Goal: Information Seeking & Learning: Learn about a topic

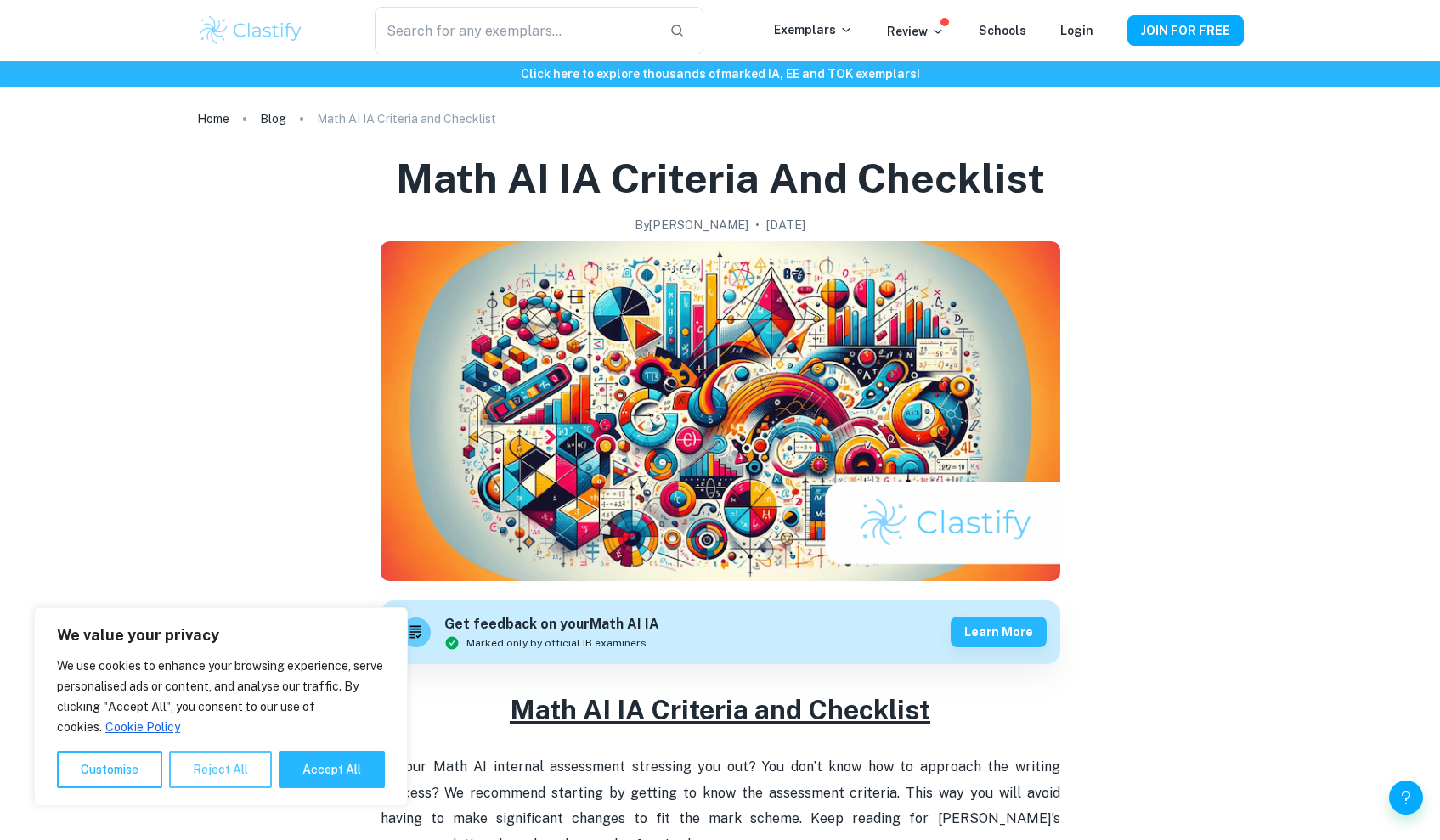
click at [191, 772] on button "Reject All" at bounding box center [221, 770] width 103 height 38
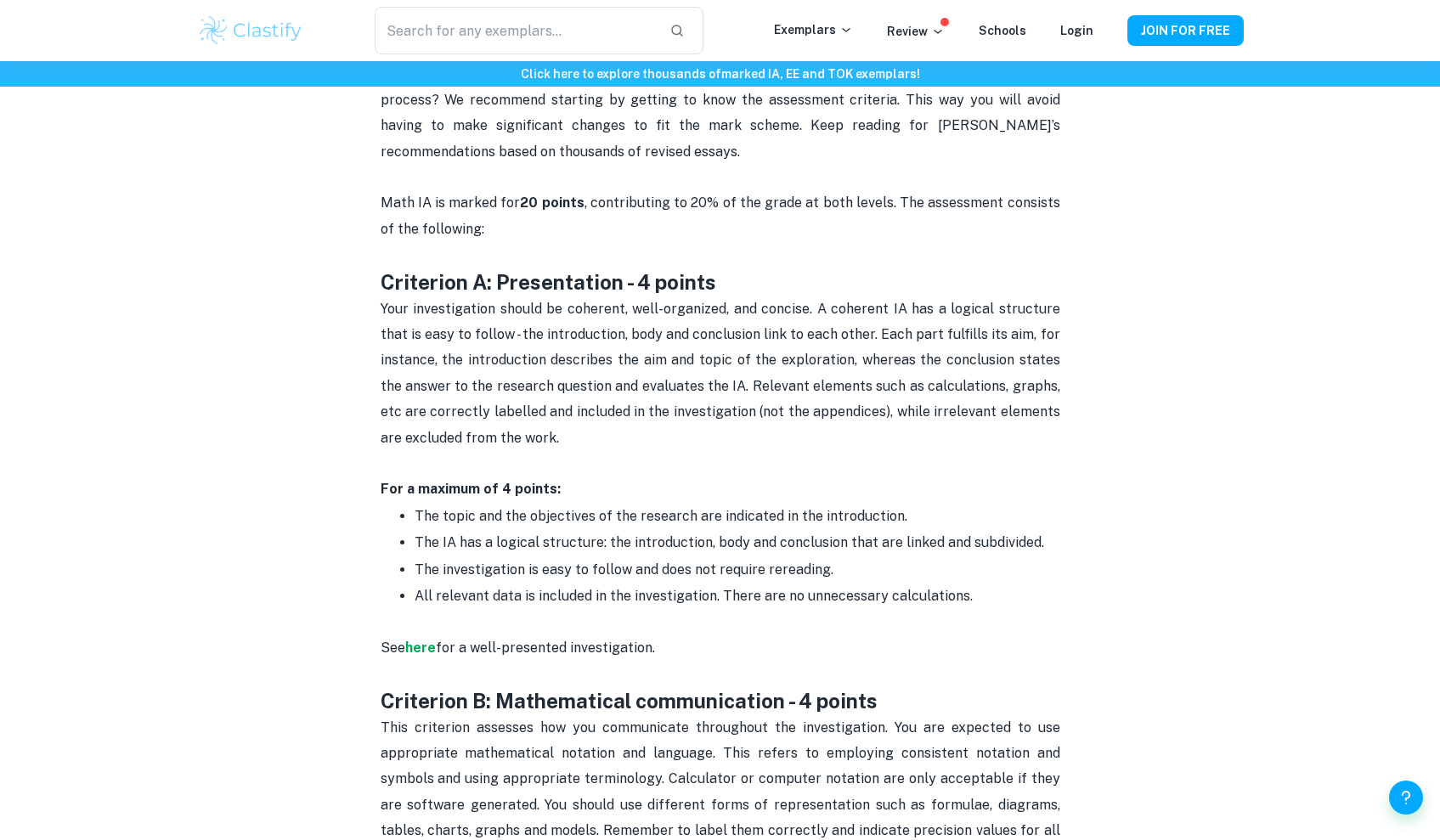
scroll to position [651, 0]
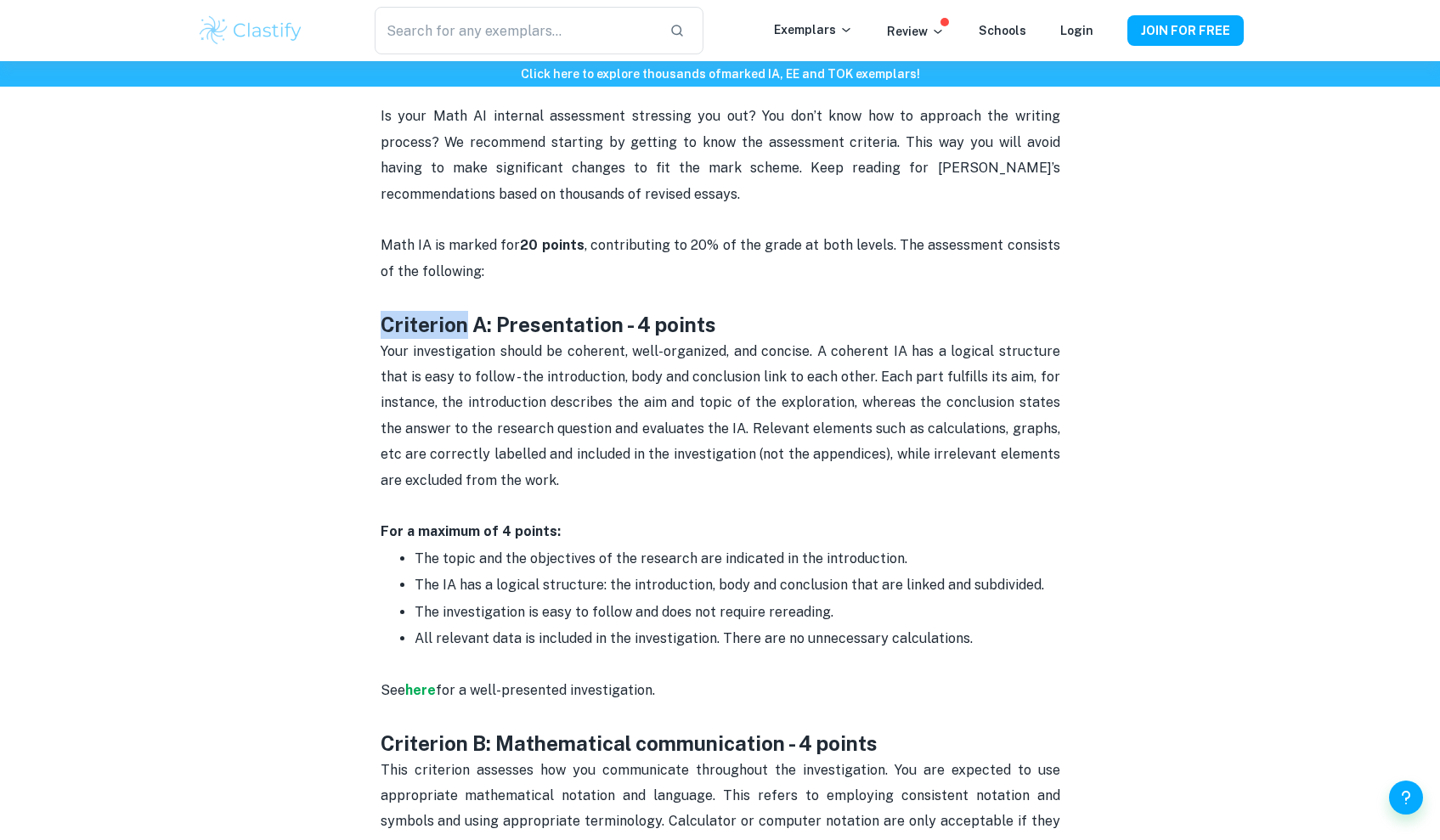
drag, startPoint x: 366, startPoint y: 319, endPoint x: 462, endPoint y: 327, distance: 96.3
drag, startPoint x: 657, startPoint y: 238, endPoint x: 760, endPoint y: 239, distance: 103.0
click at [760, 239] on span "Math IA is marked for 20 points , contributing to 20% of the grade at both leve…" at bounding box center [721, 258] width 683 height 42
click at [778, 300] on p "Math IA is marked for 20 points , contributing to 20% of the grade at both leve…" at bounding box center [720, 271] width 680 height 77
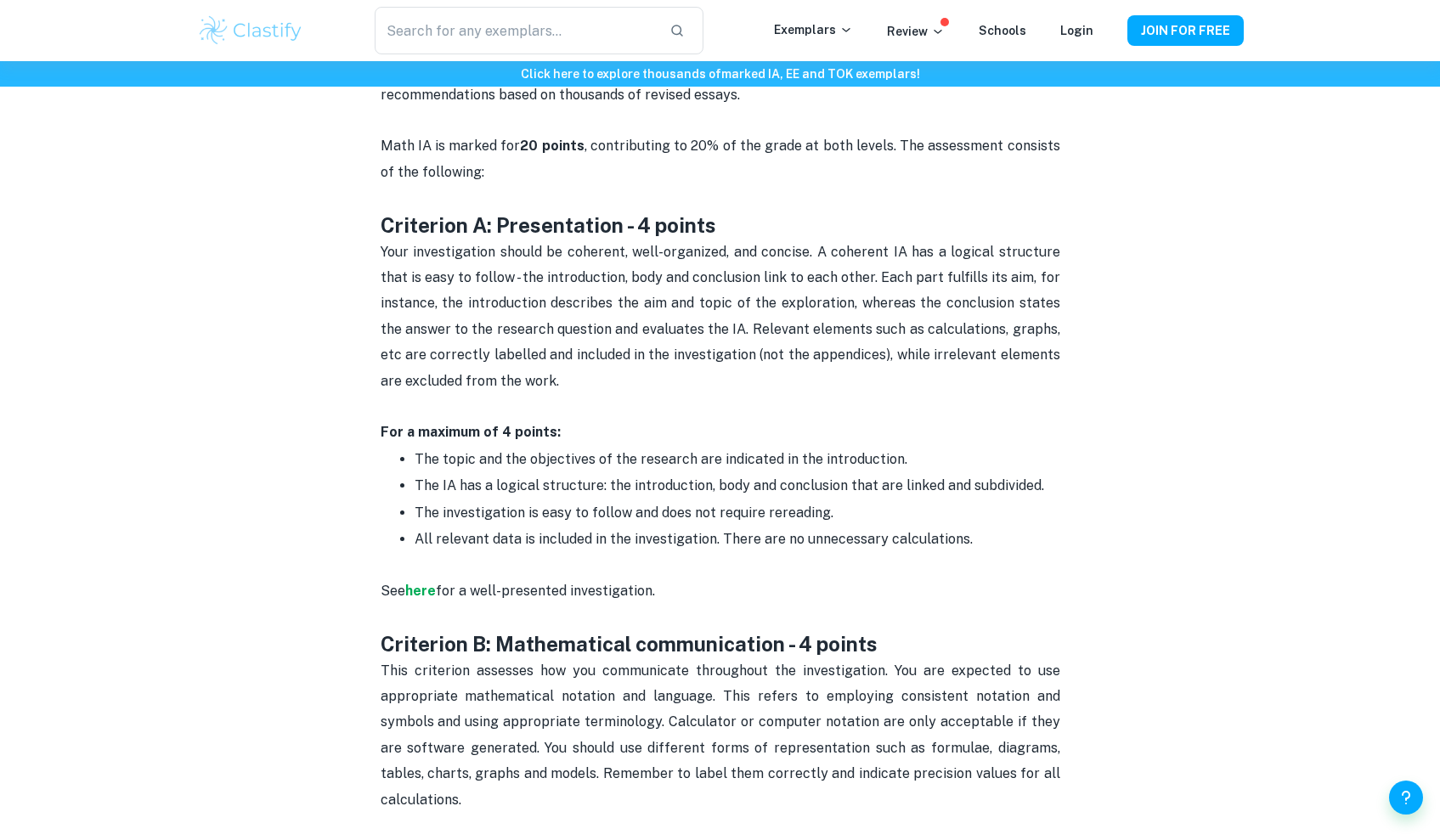
scroll to position [752, 0]
drag, startPoint x: 465, startPoint y: 210, endPoint x: 832, endPoint y: 228, distance: 367.4
click at [832, 228] on h3 "Criterion A: Presentation - 4 points" at bounding box center [720, 224] width 680 height 28
click at [831, 228] on h3 "Criterion A: Presentation - 4 points" at bounding box center [720, 224] width 680 height 28
drag, startPoint x: 572, startPoint y: 248, endPoint x: 625, endPoint y: 248, distance: 53.0
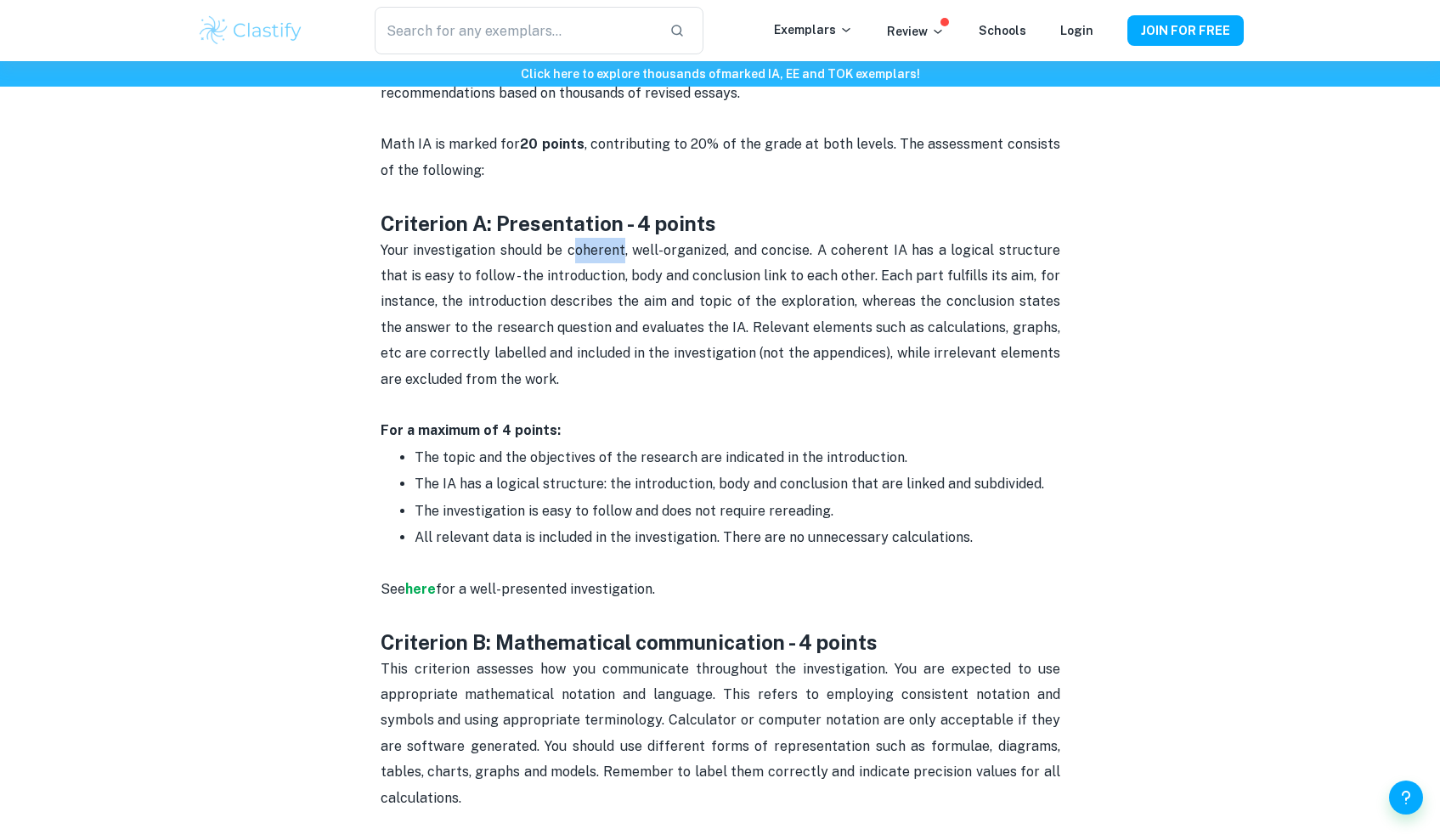
click at [625, 248] on span "Your investigation should be coherent, well-organized, and concise. A coherent …" at bounding box center [721, 314] width 683 height 146
drag, startPoint x: 672, startPoint y: 250, endPoint x: 739, endPoint y: 250, distance: 67.0
click at [739, 250] on span "Your investigation should be coherent, well-organized, and concise. A coherent …" at bounding box center [721, 314] width 683 height 146
drag, startPoint x: 770, startPoint y: 242, endPoint x: 832, endPoint y: 243, distance: 62.0
click at [832, 243] on span "Your investigation should be coherent, well-organized, and concise. A coherent …" at bounding box center [721, 314] width 683 height 146
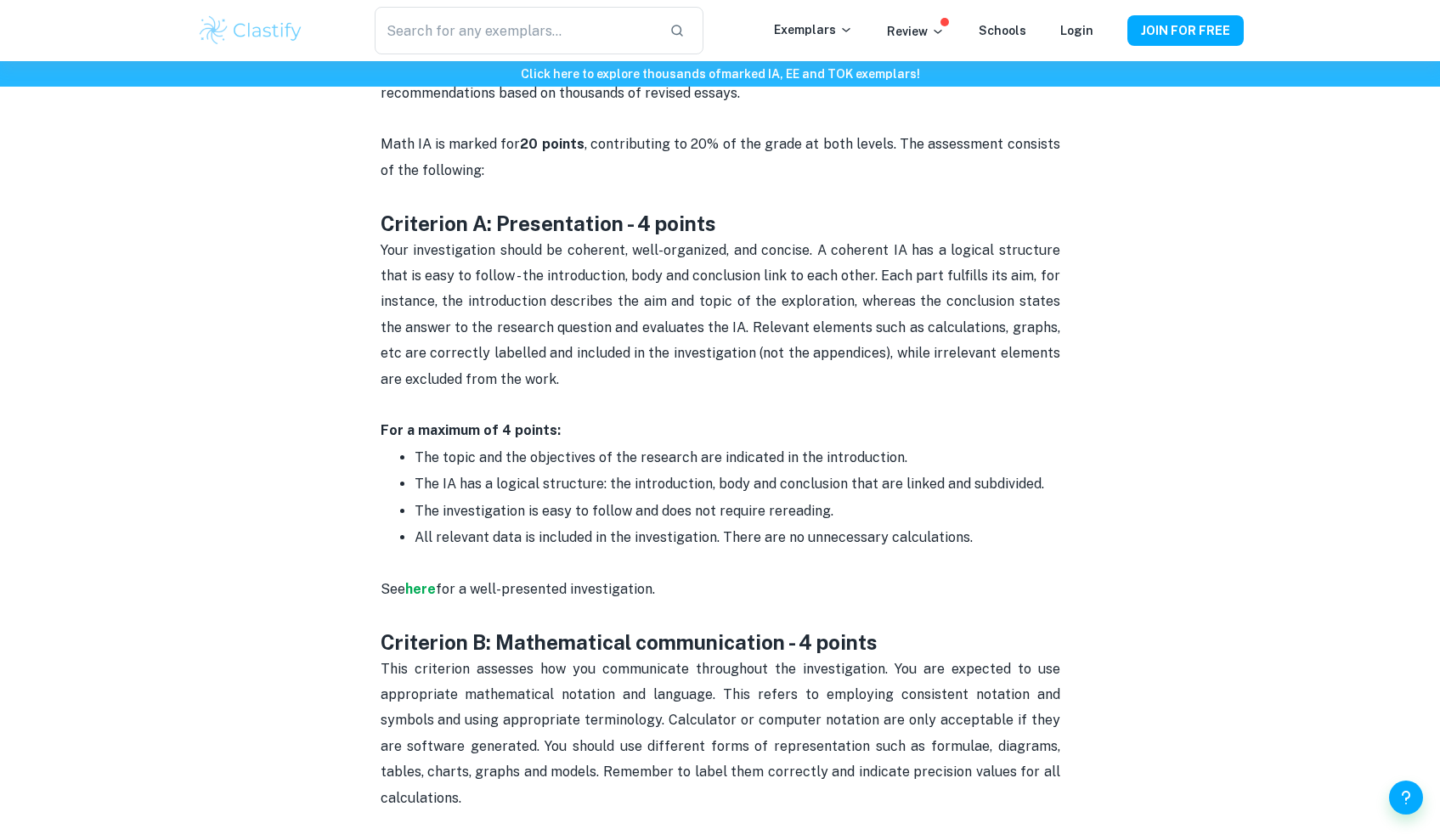
click at [787, 364] on p "Your investigation should be coherent, well-organized, and concise. A coherent …" at bounding box center [720, 328] width 680 height 181
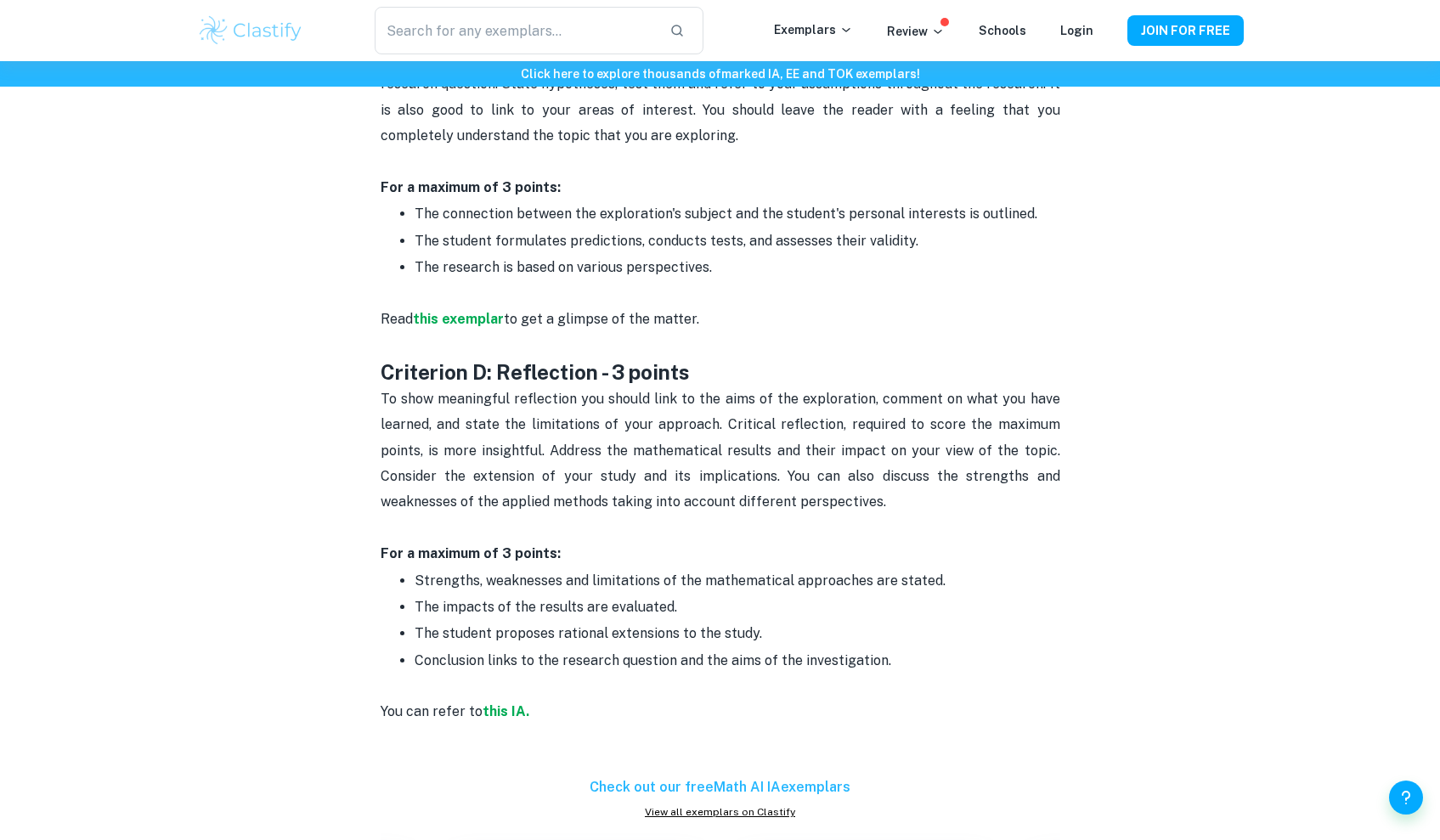
scroll to position [1813, 0]
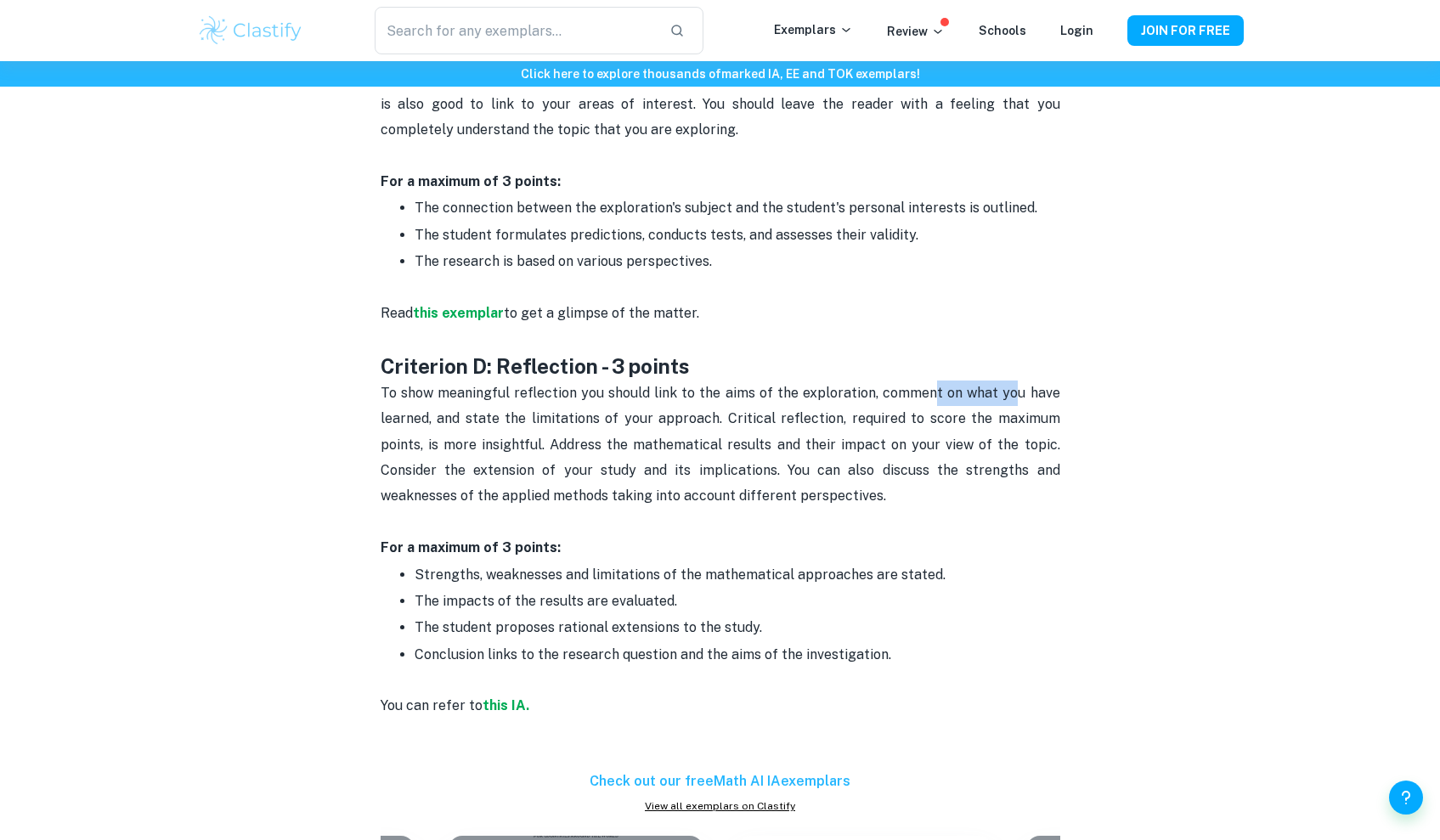
drag, startPoint x: 938, startPoint y: 361, endPoint x: 1020, endPoint y: 361, distance: 82.0
click at [1020, 384] on span "To show meaningful reflection you should link to the aims of the exploration, c…" at bounding box center [721, 444] width 683 height 120
drag, startPoint x: 526, startPoint y: 376, endPoint x: 719, endPoint y: 379, distance: 193.0
click at [719, 384] on span "To show meaningful reflection you should link to the aims of the exploration, c…" at bounding box center [721, 444] width 683 height 120
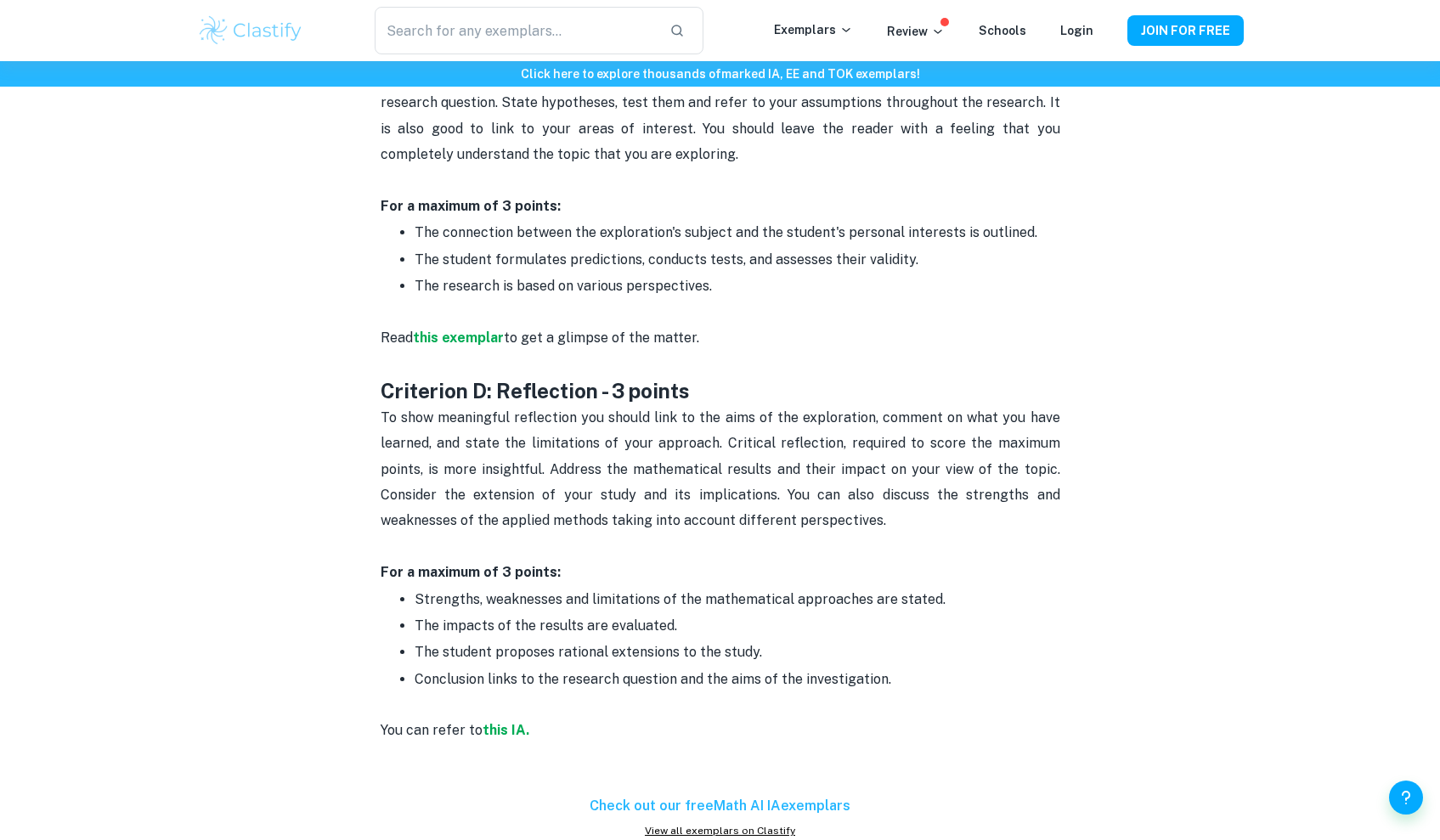
click at [810, 468] on p "To show meaningful reflection you should link to the aims of the exploration, c…" at bounding box center [720, 482] width 680 height 155
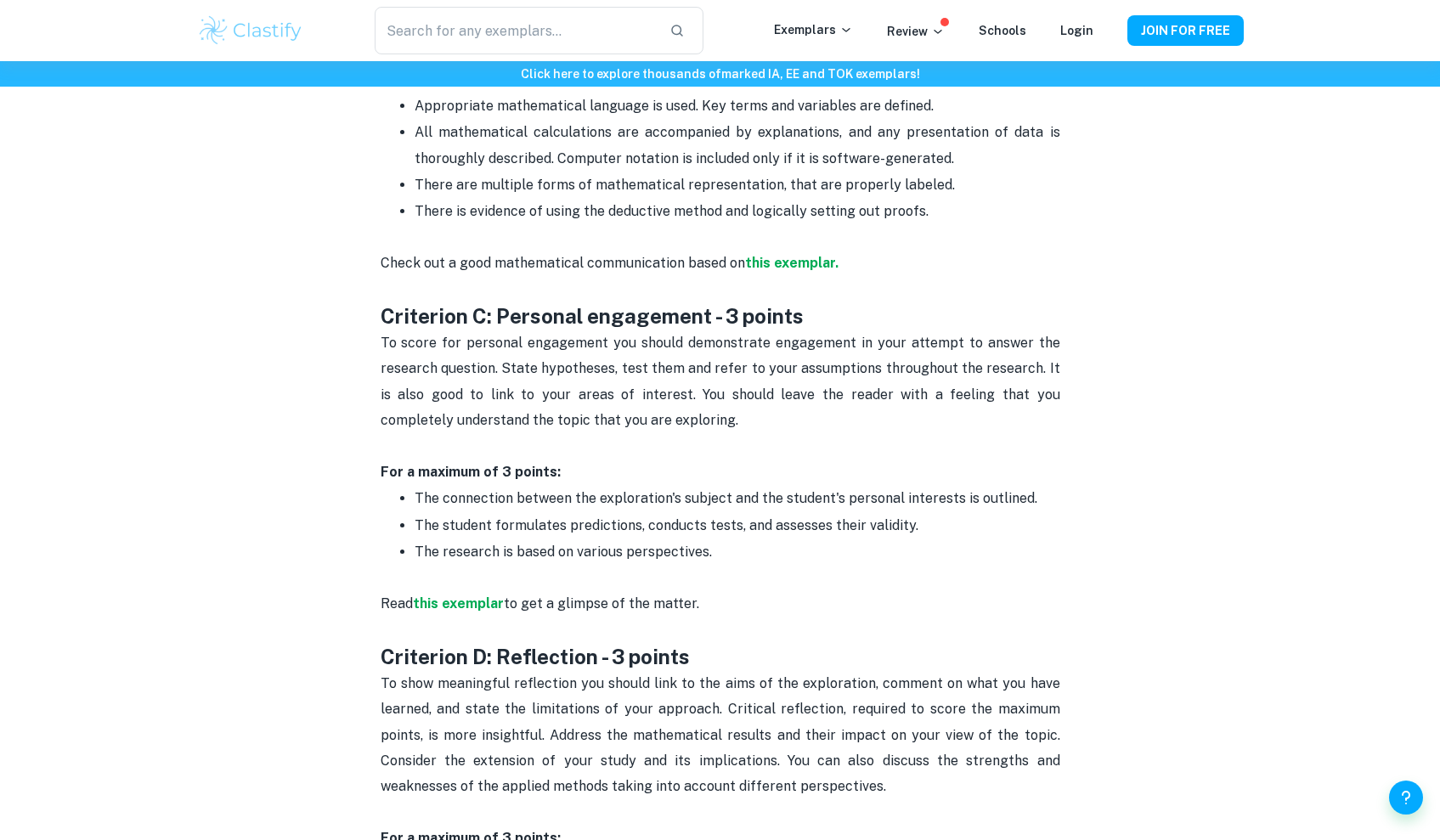
scroll to position [1511, 0]
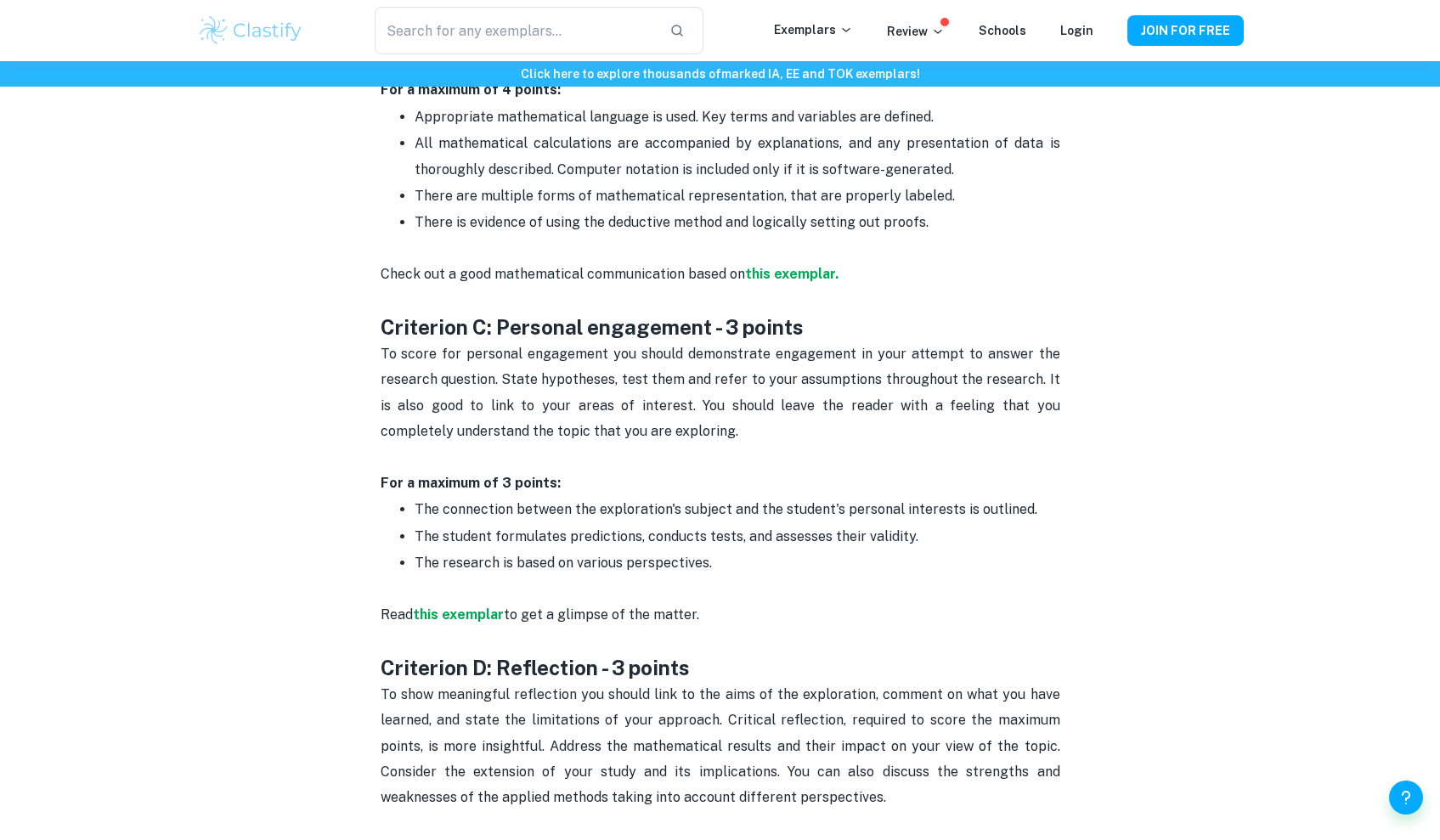
drag, startPoint x: 374, startPoint y: 631, endPoint x: 795, endPoint y: 636, distance: 421.0
click at [795, 636] on div "Math AI IA Criteria and Checklist By Julia • February 16, 2024 Get feedback on …" at bounding box center [720, 669] width 1047 height 4097
click at [795, 654] on h3 "Criterion D: Reflection - 3 points" at bounding box center [720, 668] width 680 height 28
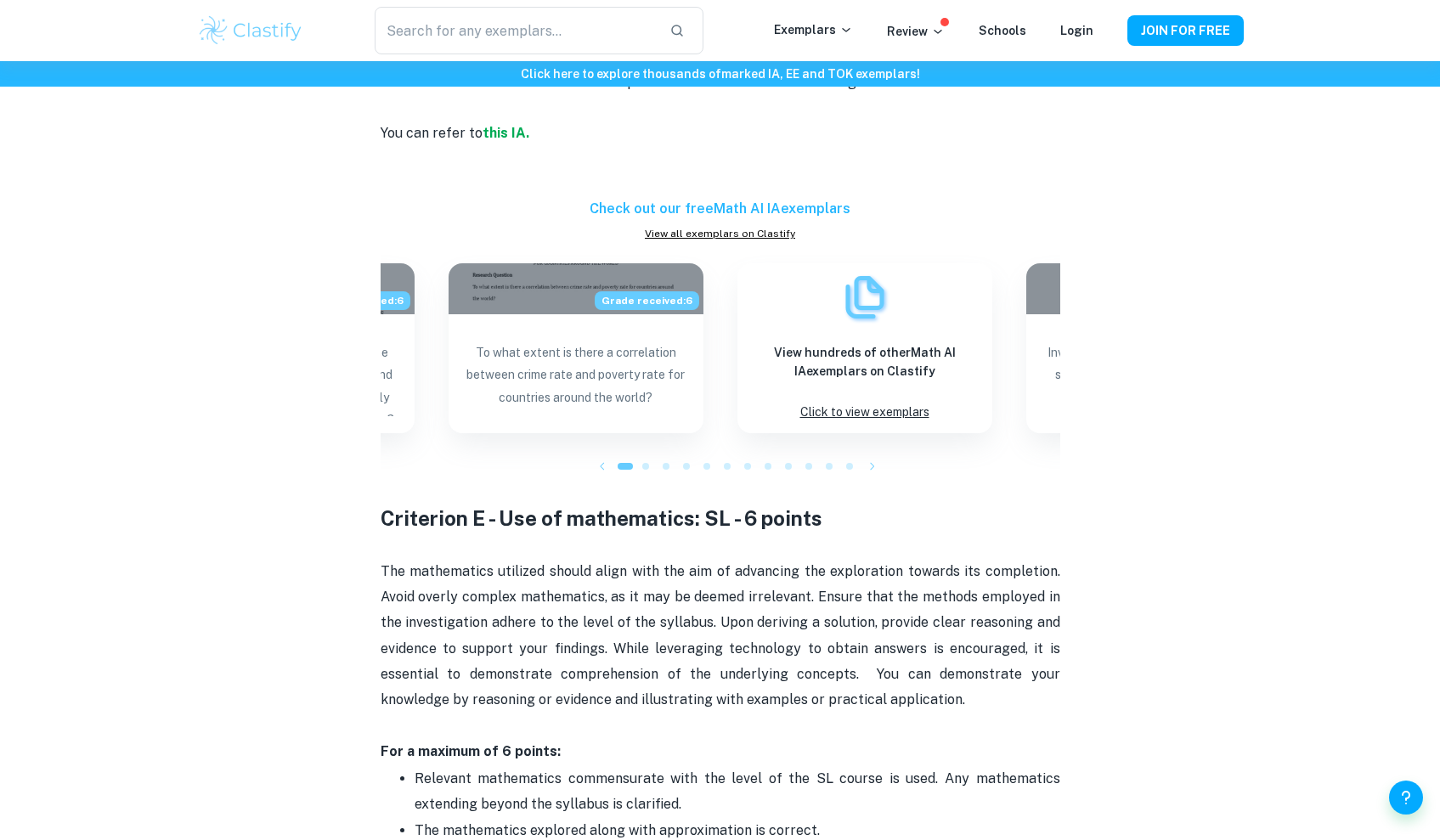
scroll to position [2387, 0]
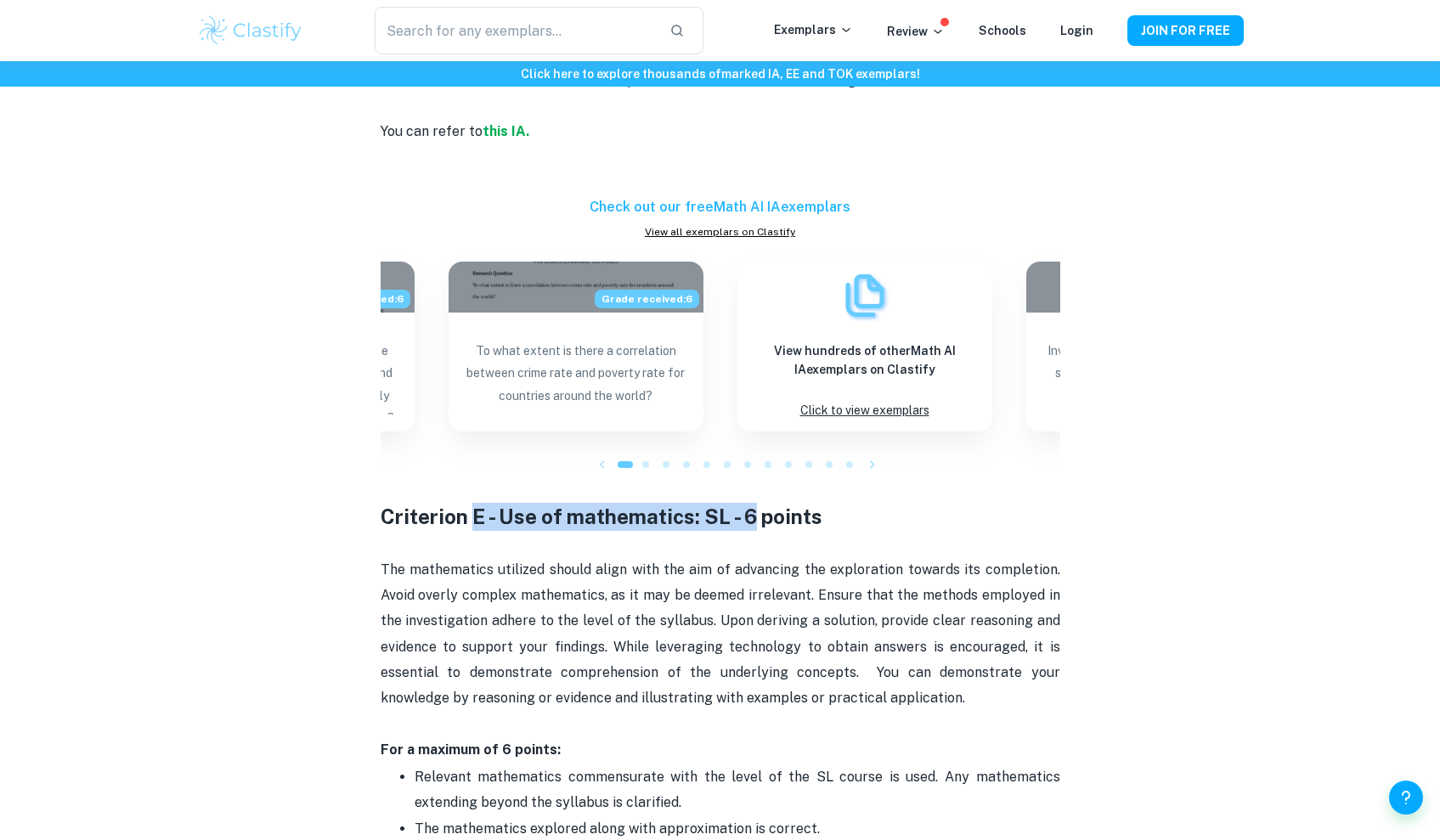
drag, startPoint x: 477, startPoint y: 477, endPoint x: 757, endPoint y: 484, distance: 280.1
click at [757, 504] on strong "Criterion E - Use of mathematics: SL - 6 points" at bounding box center [602, 516] width 442 height 24
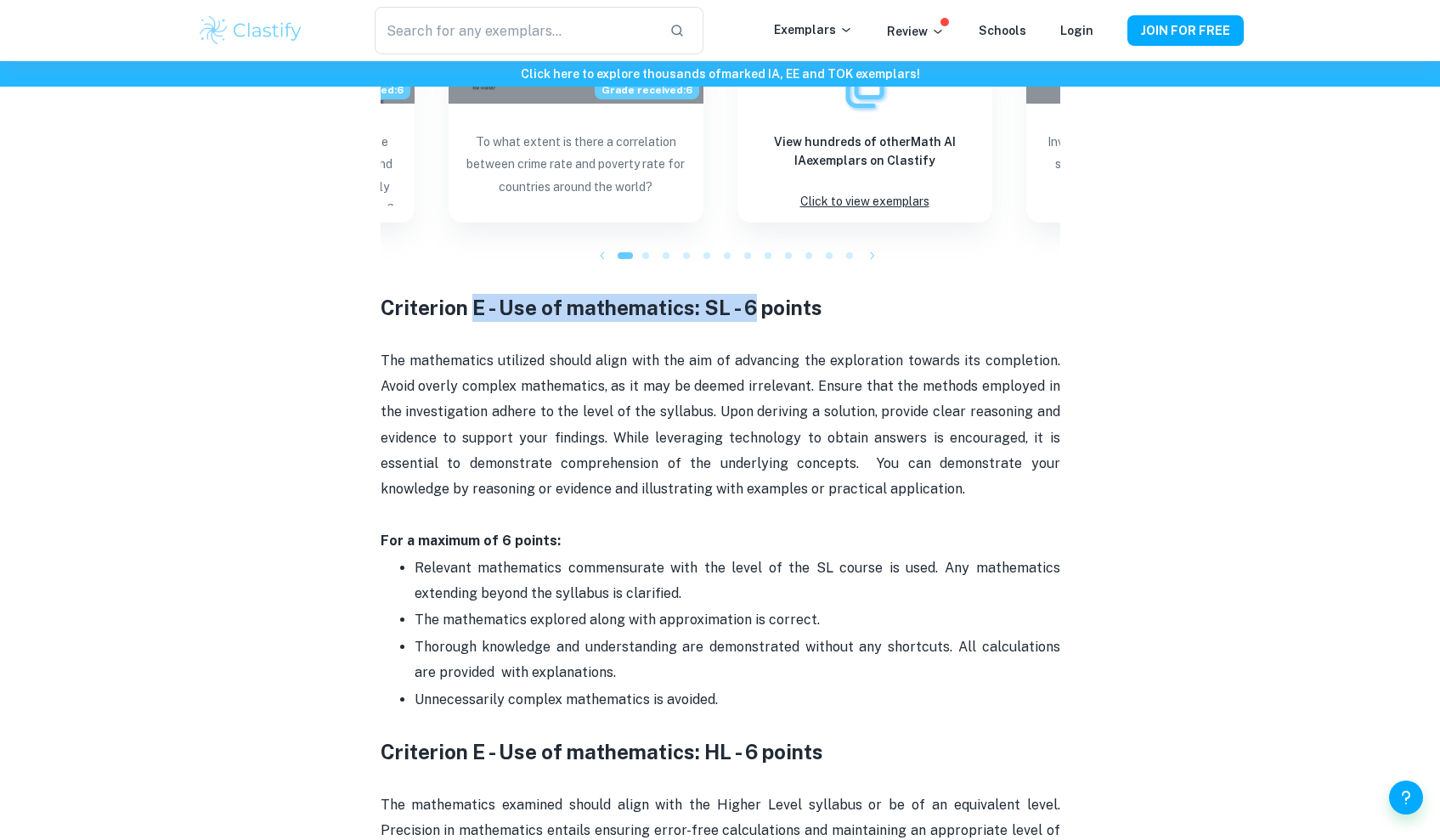
scroll to position [2603, 0]
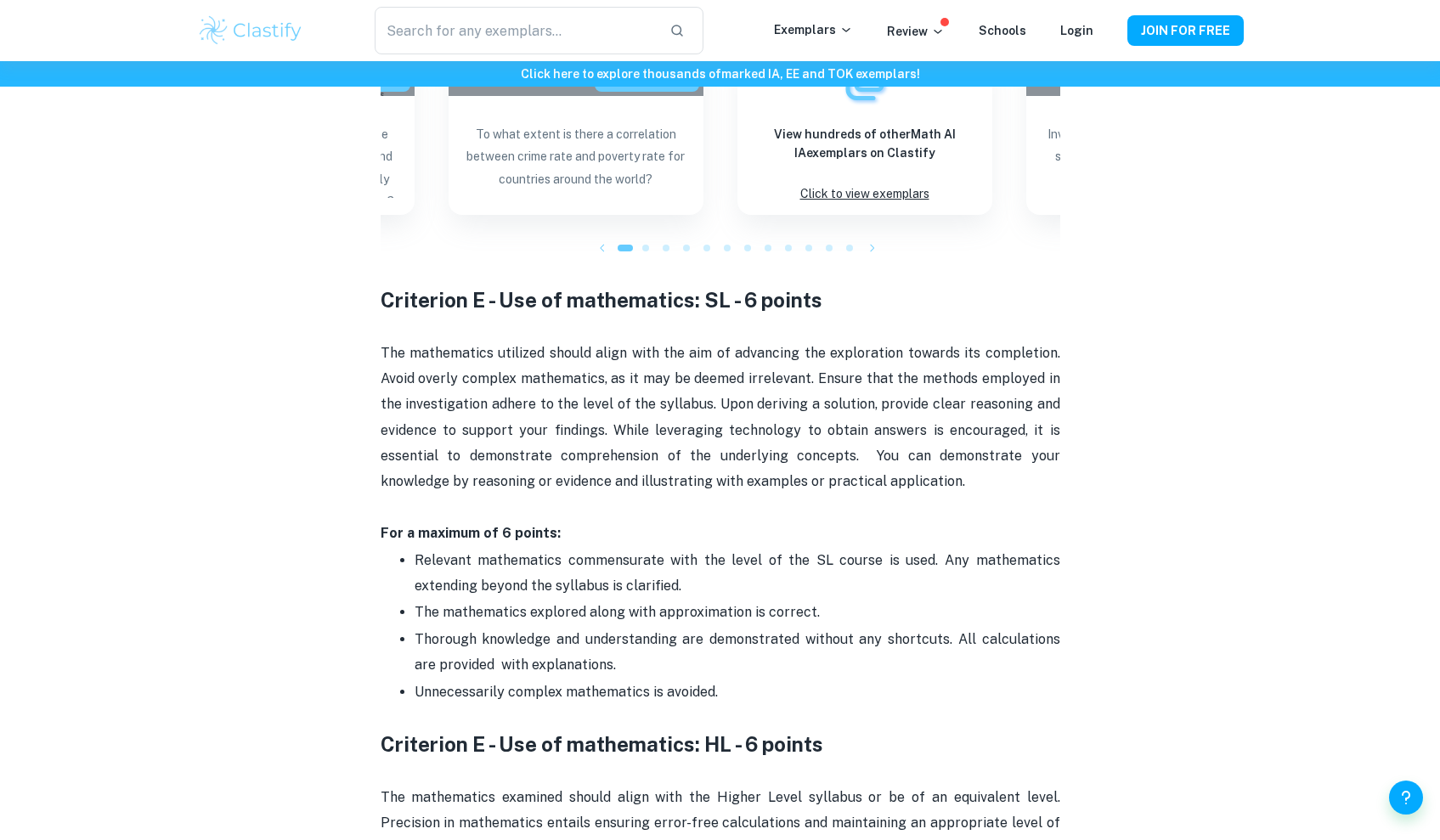
click at [514, 399] on p "The mathematics utilized should align with the aim of advancing the exploration…" at bounding box center [720, 404] width 680 height 181
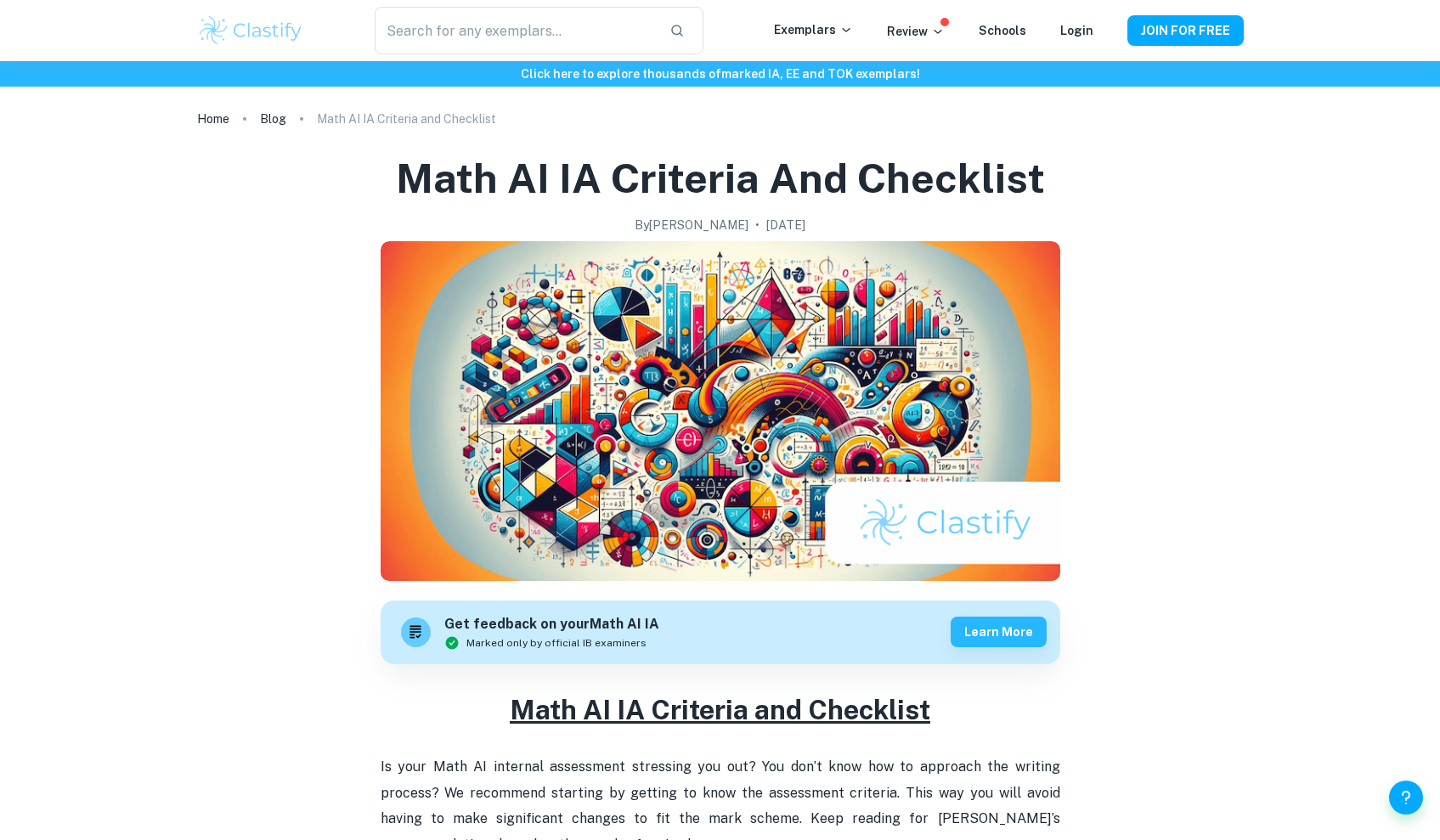
scroll to position [0, 0]
click at [800, 27] on p "Exemplars" at bounding box center [814, 30] width 79 height 19
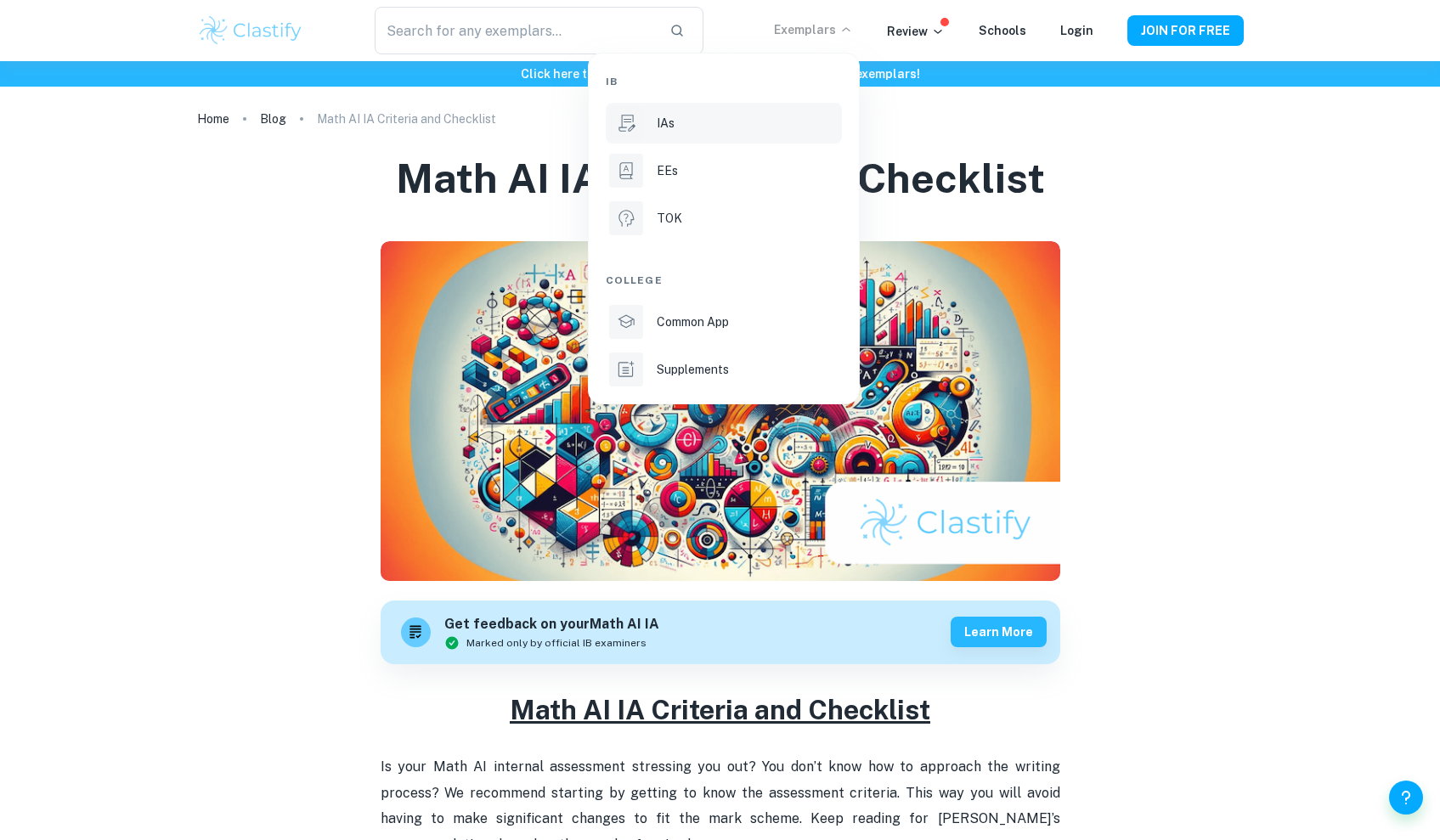
click at [650, 112] on li "IAs" at bounding box center [723, 123] width 236 height 41
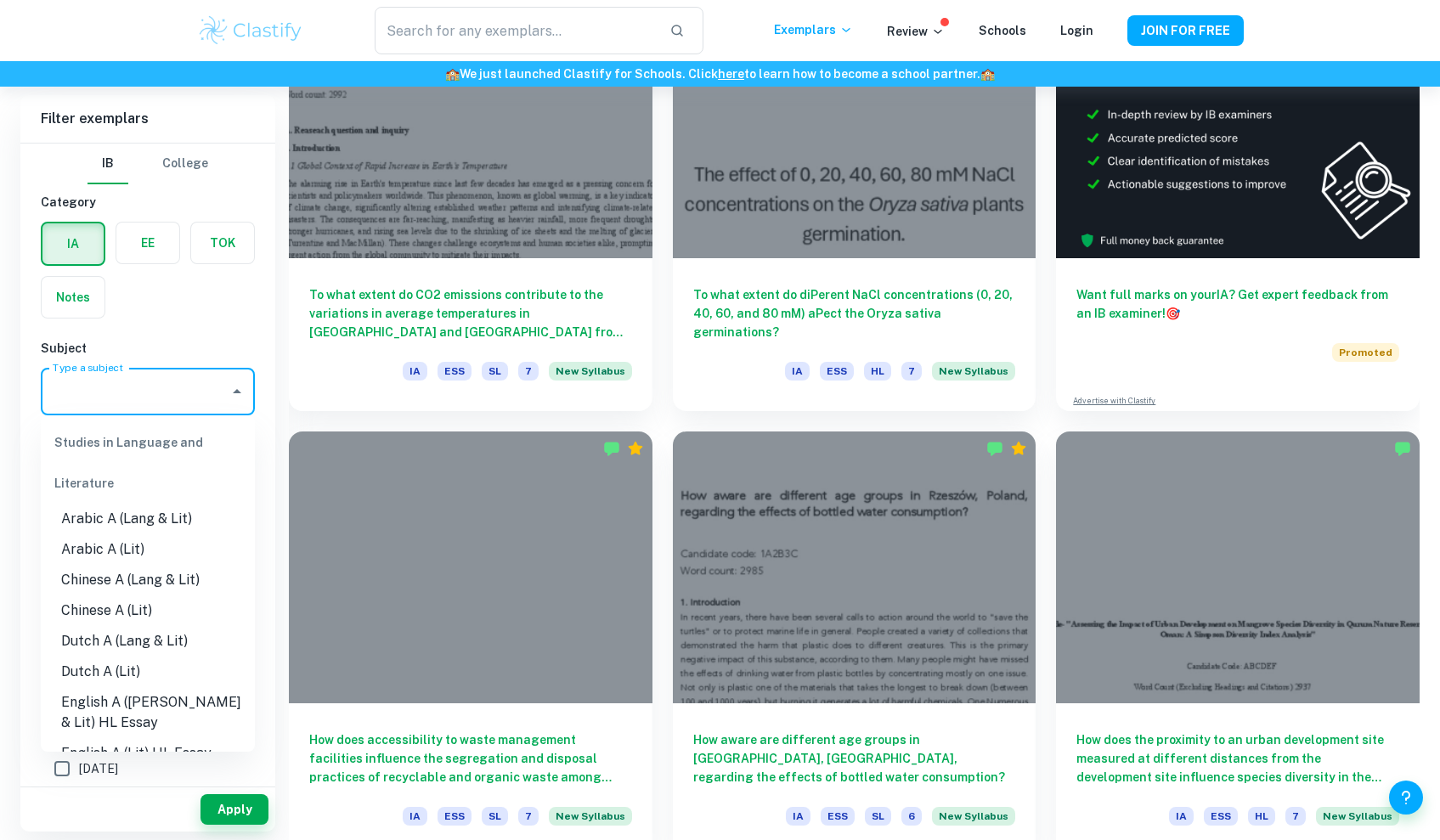
click at [149, 386] on input "Type a subject" at bounding box center [135, 391] width 173 height 33
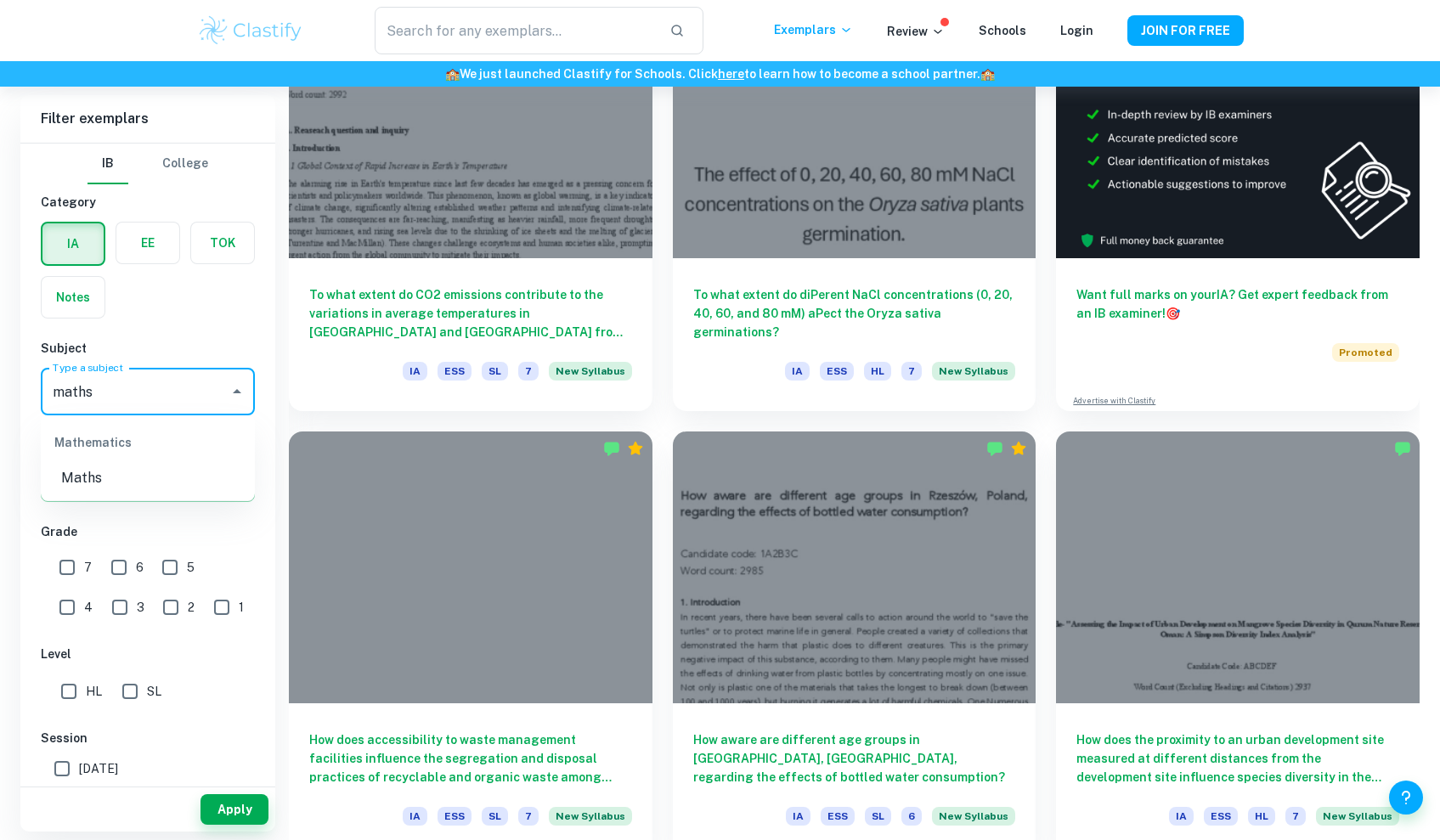
click at [109, 468] on li "Maths" at bounding box center [148, 477] width 214 height 31
type input "Maths"
click at [62, 574] on input "7" at bounding box center [67, 568] width 34 height 34
checkbox input "true"
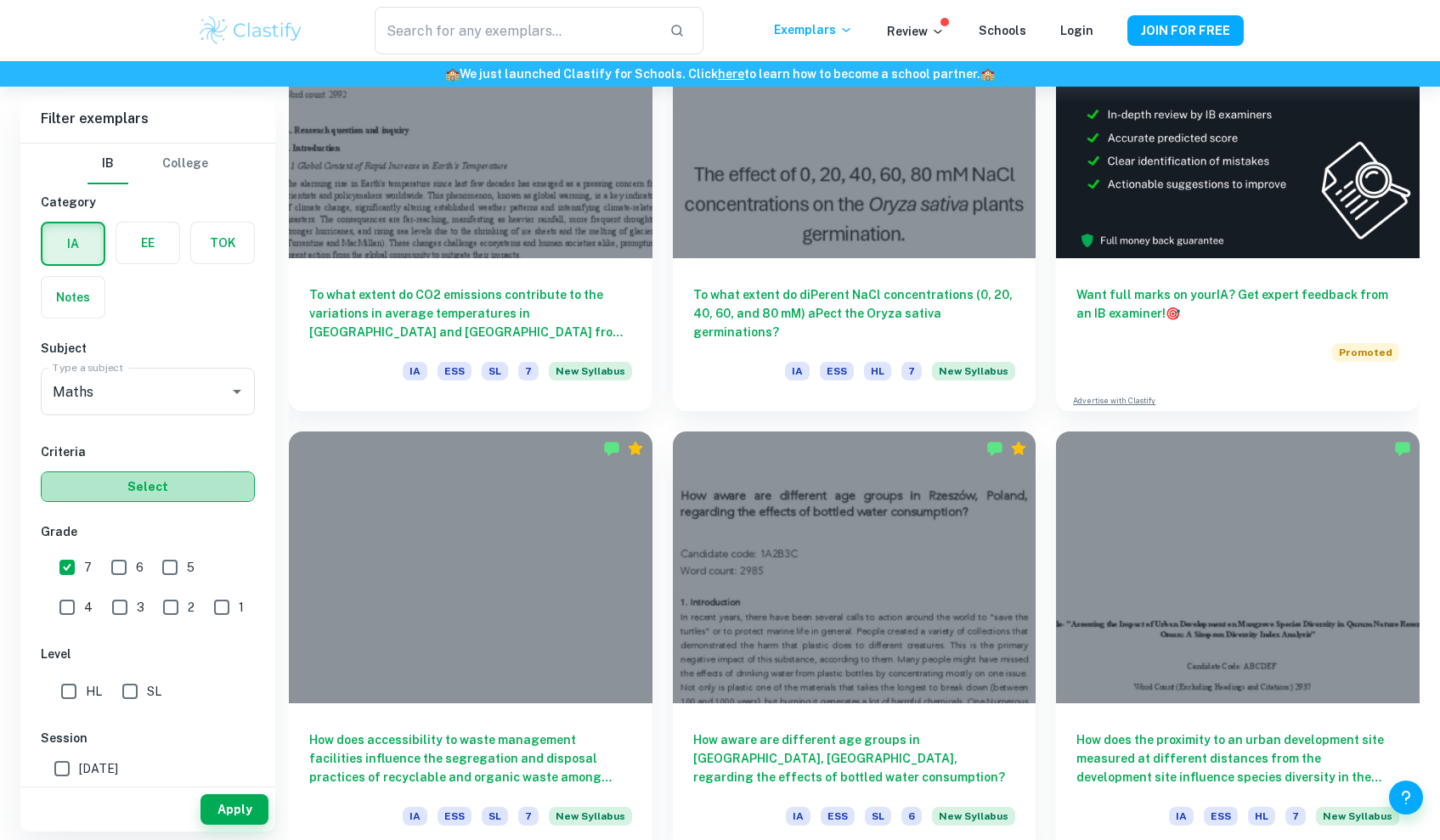
click at [126, 491] on button "Select" at bounding box center [148, 486] width 214 height 31
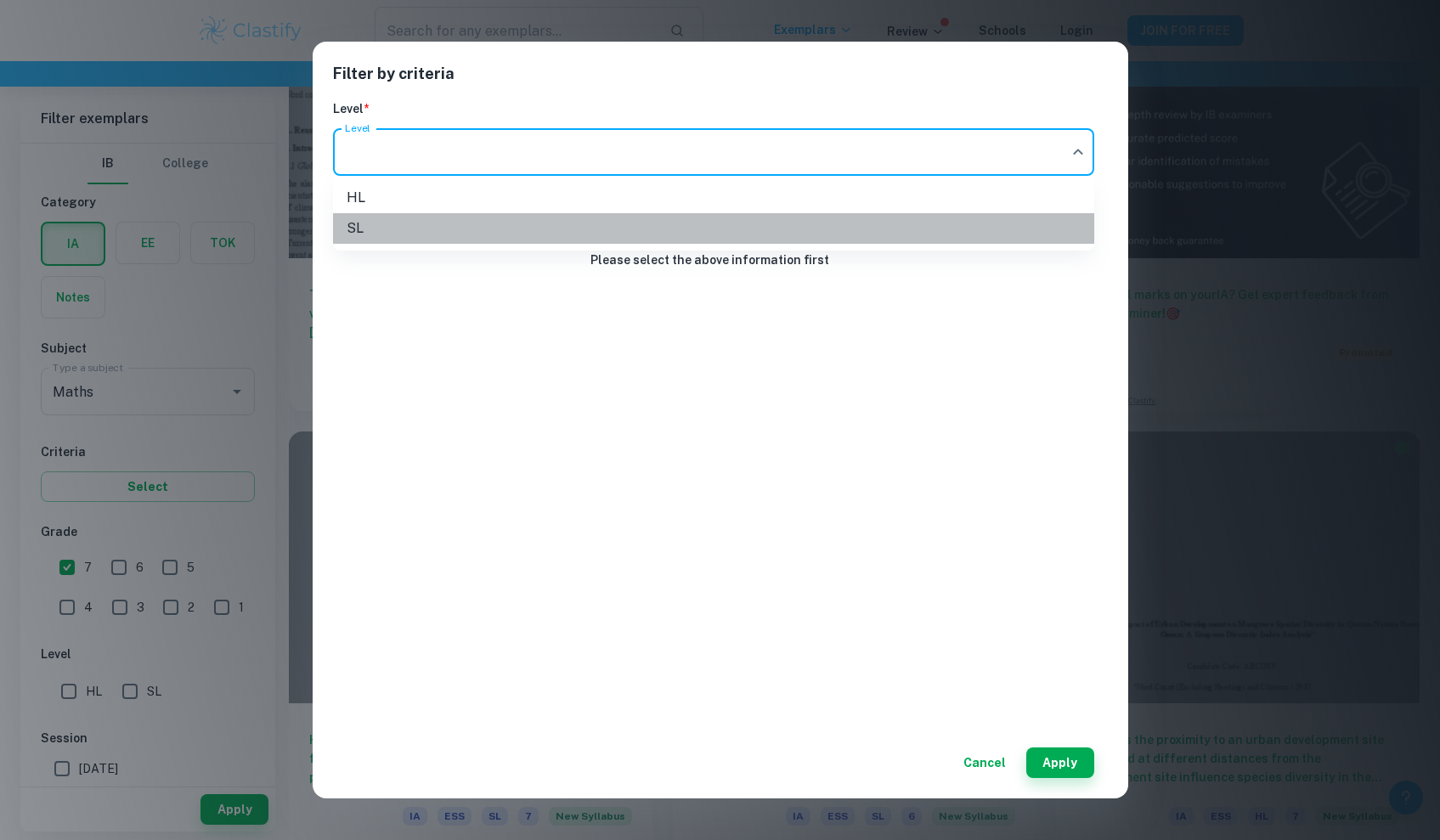
click at [417, 222] on li "SL" at bounding box center [714, 228] width 761 height 31
type input "SL"
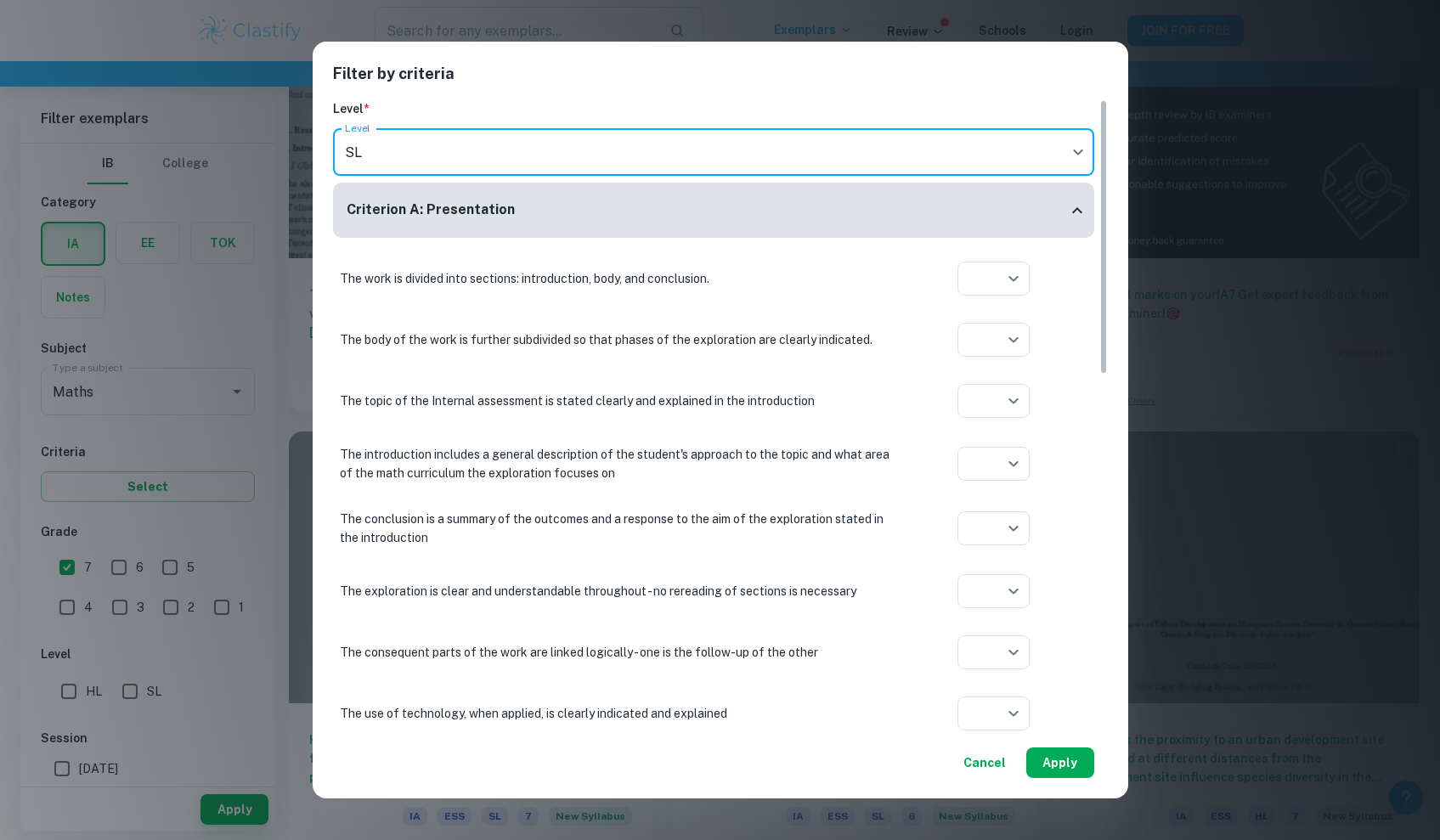
click at [1044, 754] on button "Apply" at bounding box center [1060, 763] width 68 height 31
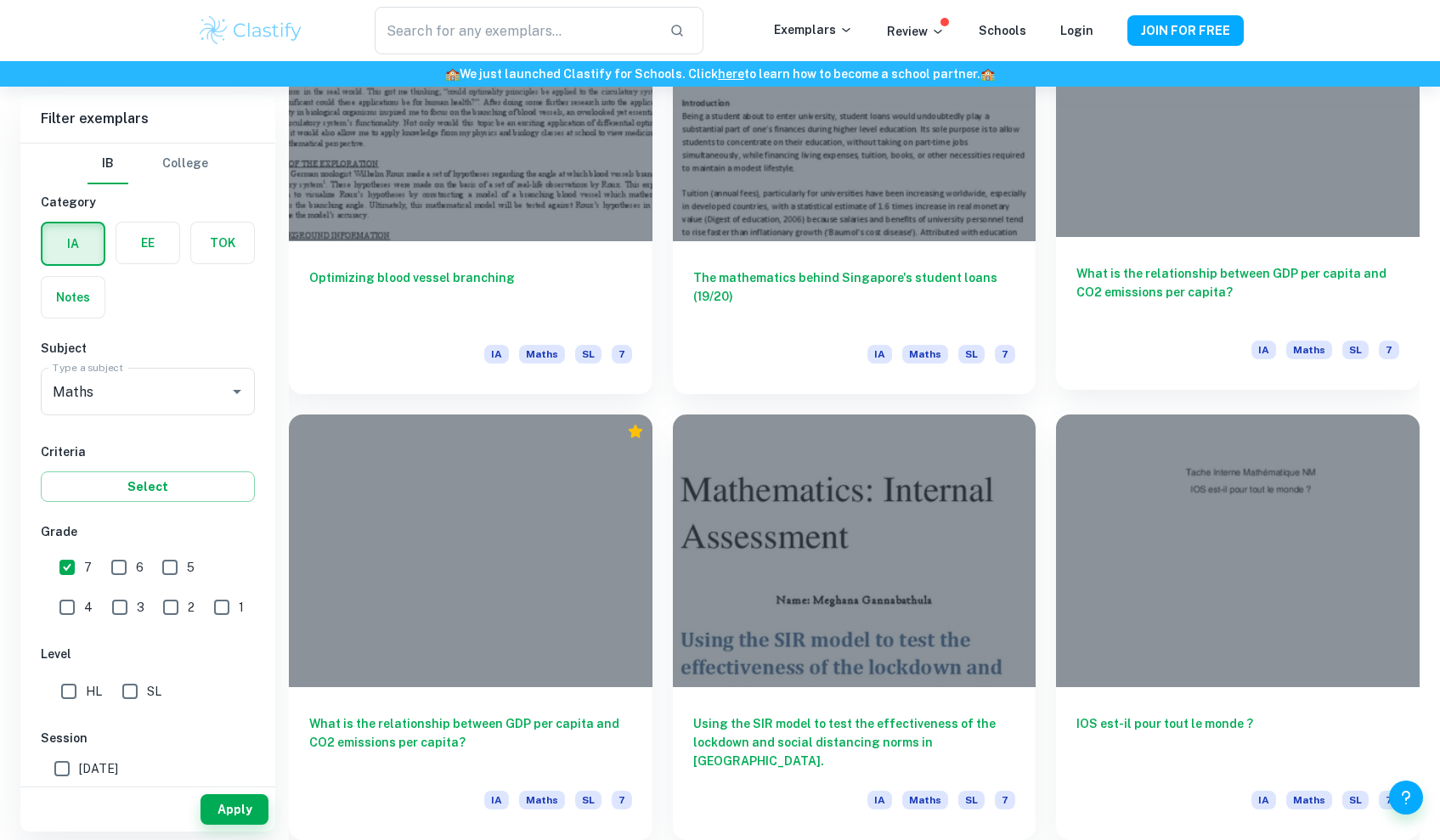
scroll to position [1941, 0]
click at [1174, 282] on h6 "What is the relationship between GDP per capita and CO2 emissions per capita?" at bounding box center [1238, 292] width 323 height 56
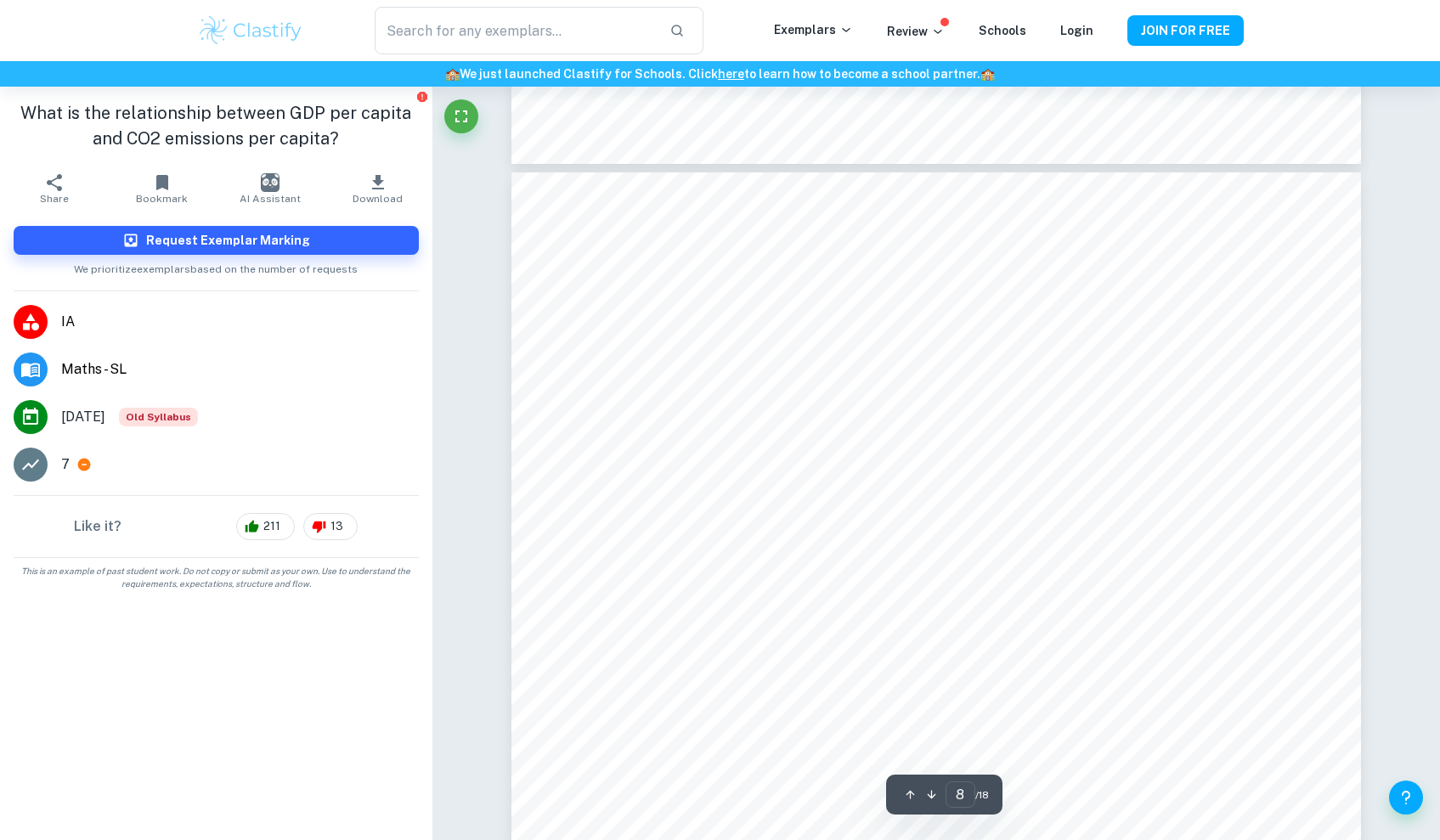
scroll to position [8669, 0]
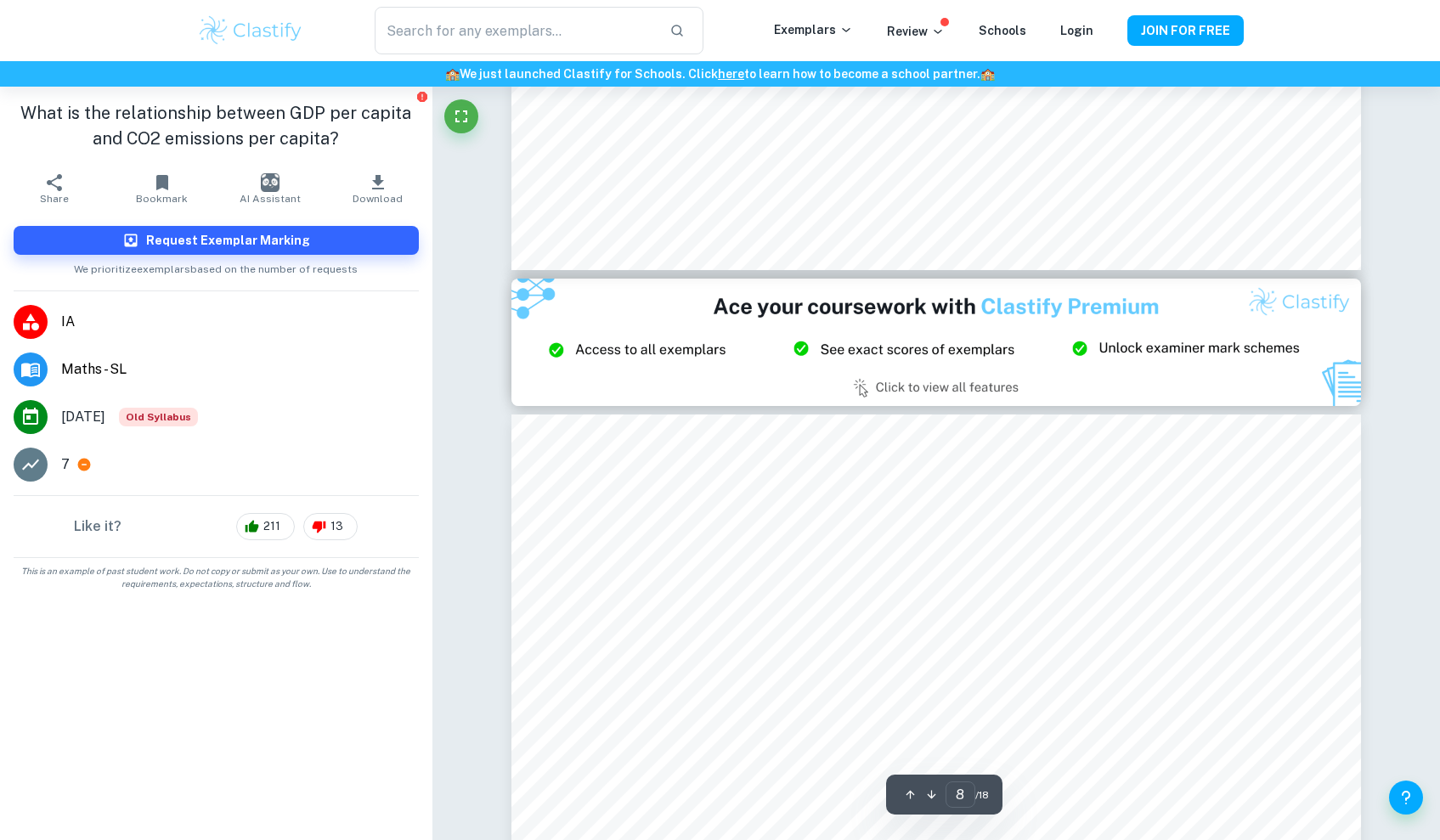
type input "9"
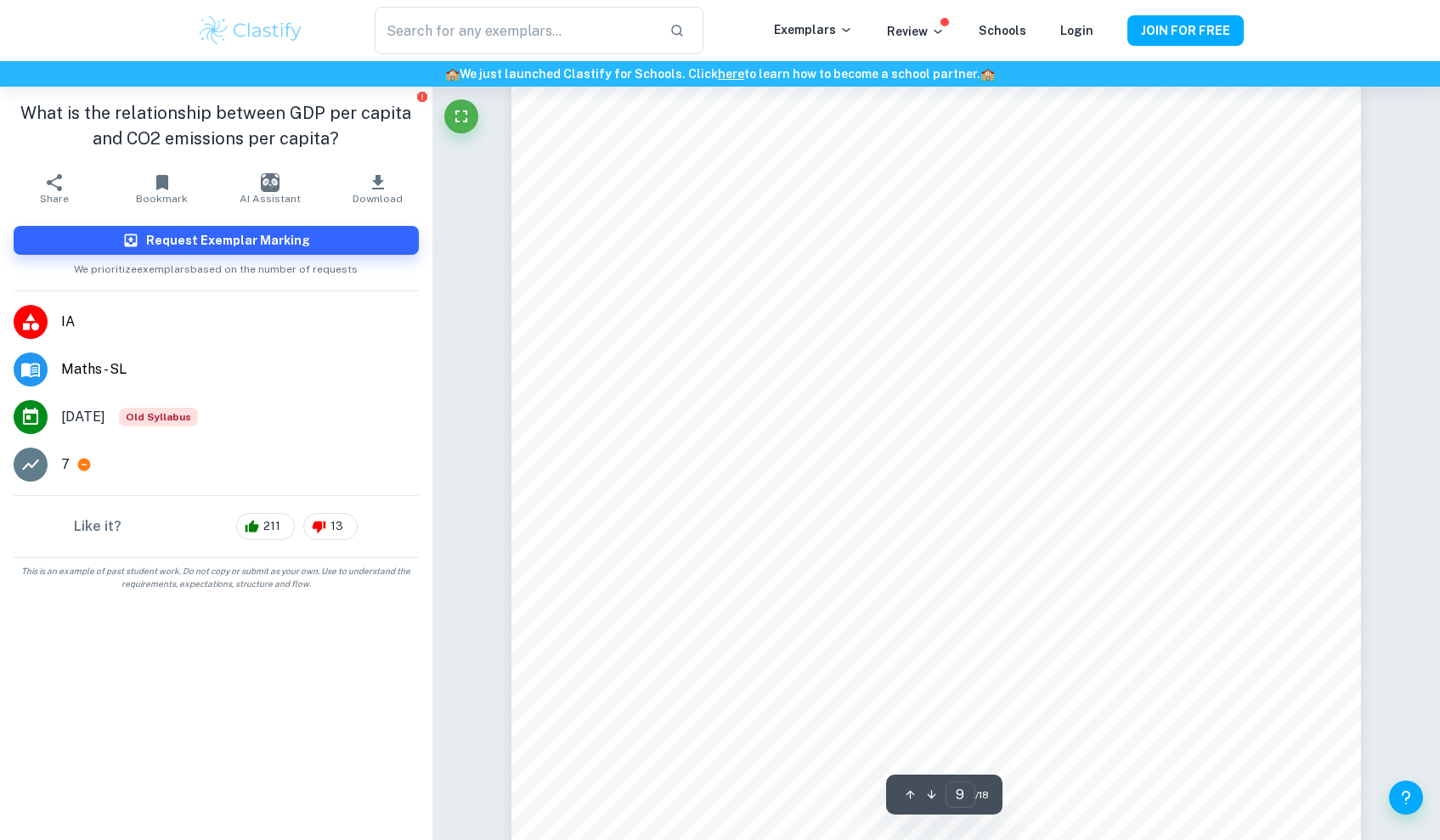
scroll to position [10408, 0]
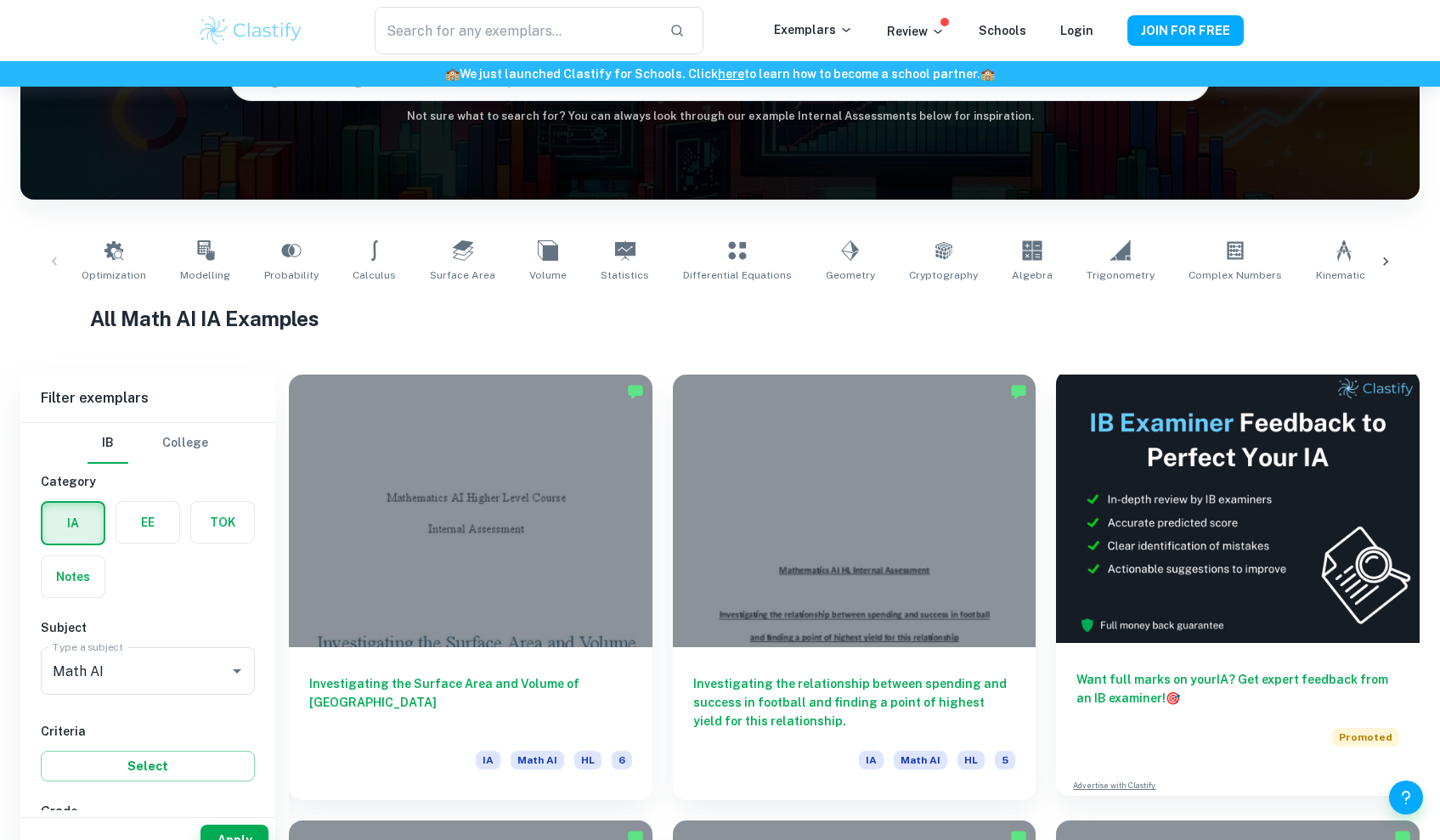
scroll to position [229, 0]
